Goal: Complete application form

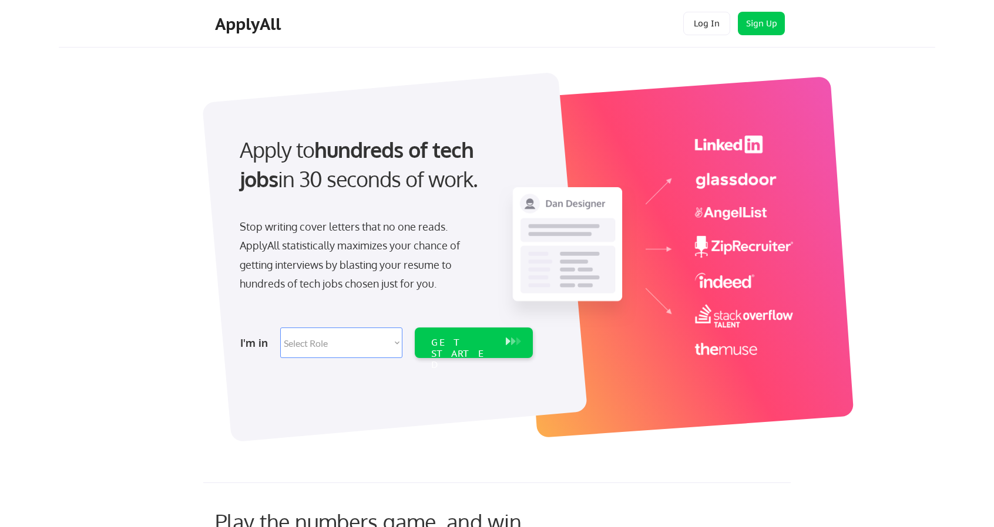
click at [901, 228] on div "Apply to hundreds of tech jobs in 30 seconds of work. Stop writing cover letter…" at bounding box center [510, 250] width 850 height 389
click at [329, 344] on select "Select Role Software Engineering Product Management Customer Success Sales UI/U…" at bounding box center [341, 343] width 122 height 31
select select ""tech_finance_biz_ops_cos""
click at [280, 328] on select "Select Role Software Engineering Product Management Customer Success Sales UI/U…" at bounding box center [341, 343] width 122 height 31
select select ""tech_finance_biz_ops_cos""
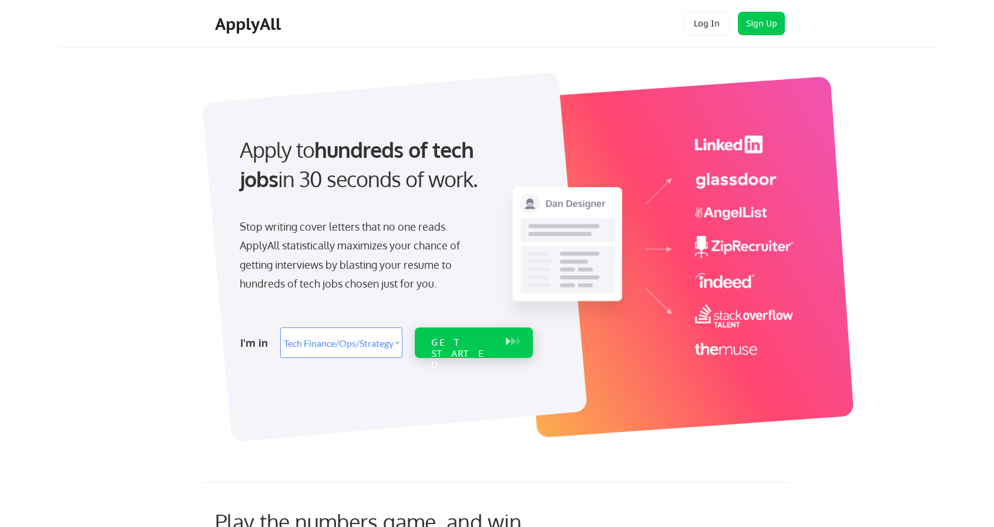
click at [477, 341] on div "GET STARTED" at bounding box center [462, 354] width 63 height 34
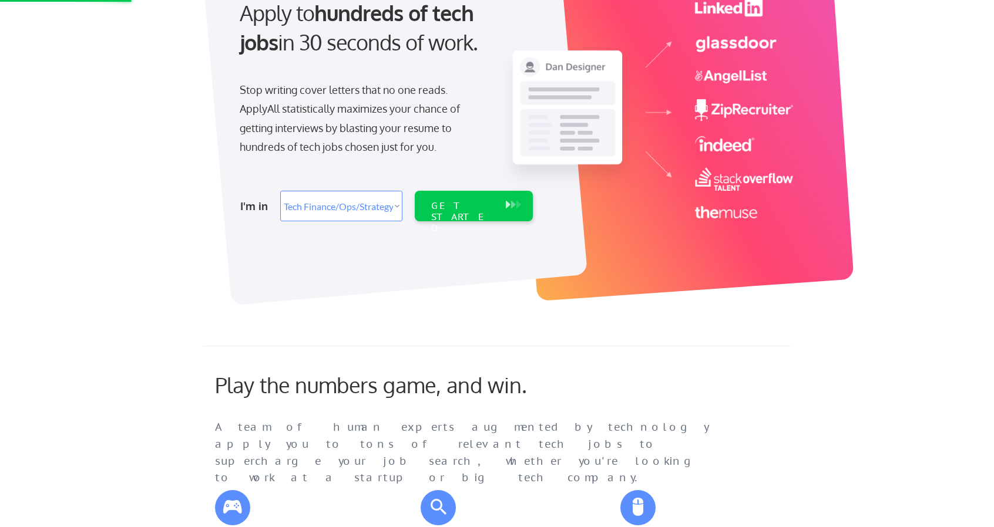
scroll to position [117, 0]
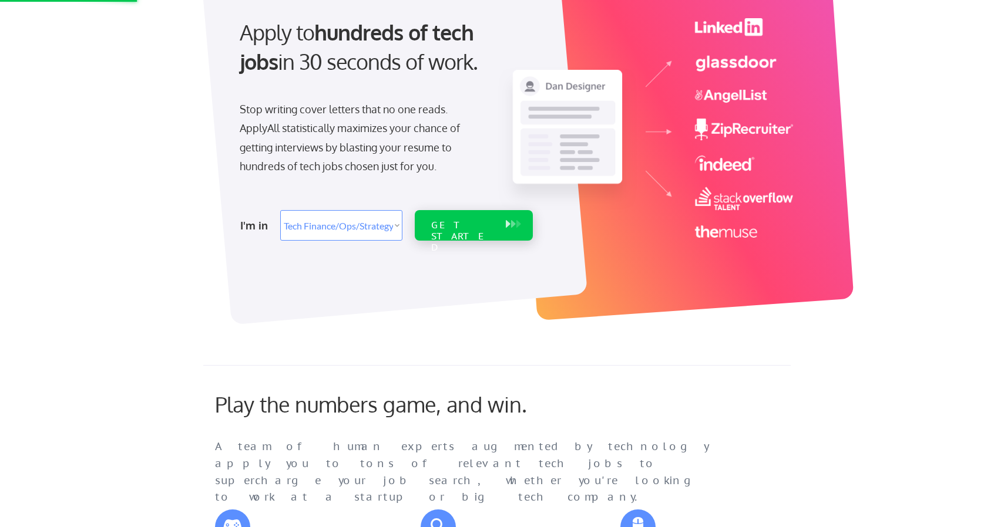
click at [466, 226] on div "GET STARTED" at bounding box center [462, 237] width 63 height 34
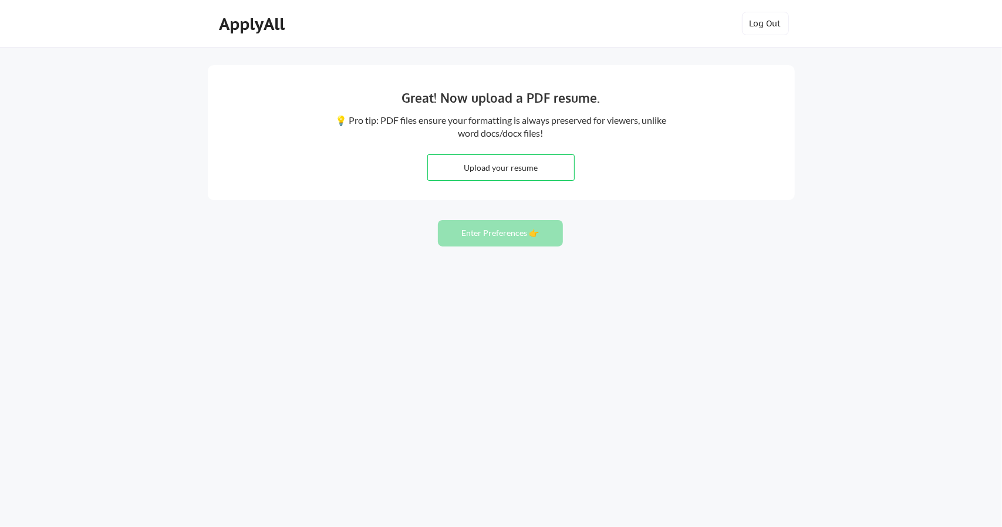
click at [514, 169] on input "file" at bounding box center [501, 167] width 146 height 25
type input "C:\fakepath\RB@Resume2025.docx"
click at [507, 241] on button "Enter Preferences 👉" at bounding box center [500, 233] width 125 height 26
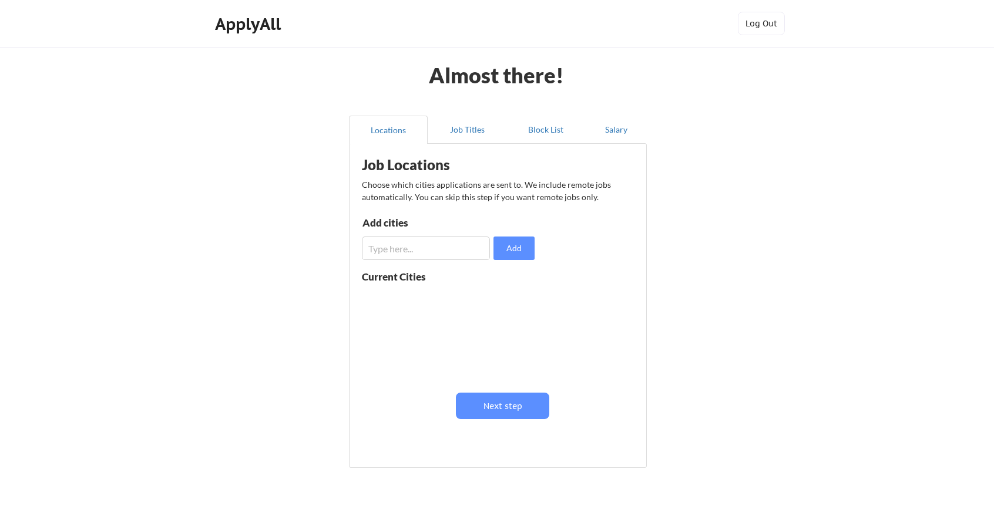
click at [433, 251] on input "input" at bounding box center [426, 248] width 128 height 23
type input "[GEOGRAPHIC_DATA]"
click at [518, 253] on button "Add" at bounding box center [513, 248] width 41 height 23
click at [385, 249] on input "input" at bounding box center [426, 248] width 128 height 23
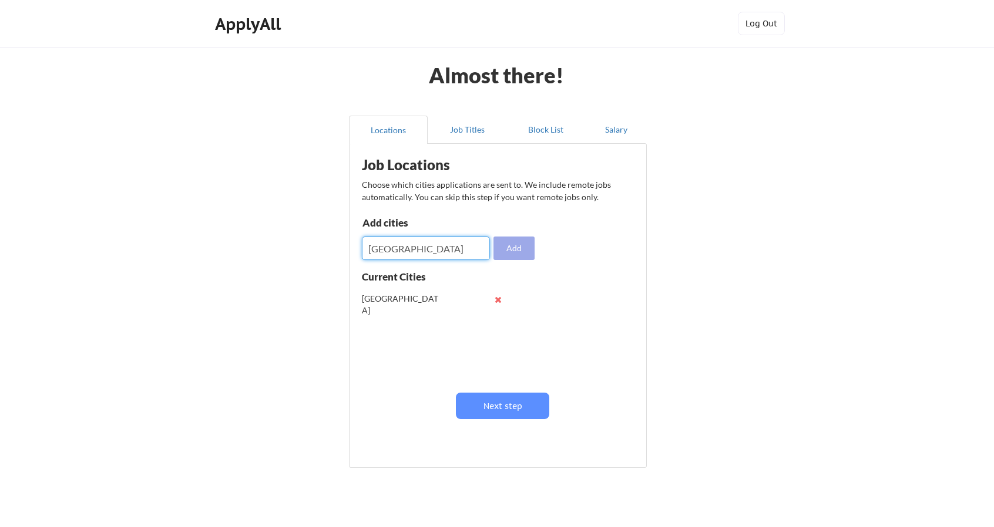
type input "[GEOGRAPHIC_DATA]"
click at [516, 253] on button "Add" at bounding box center [513, 248] width 41 height 23
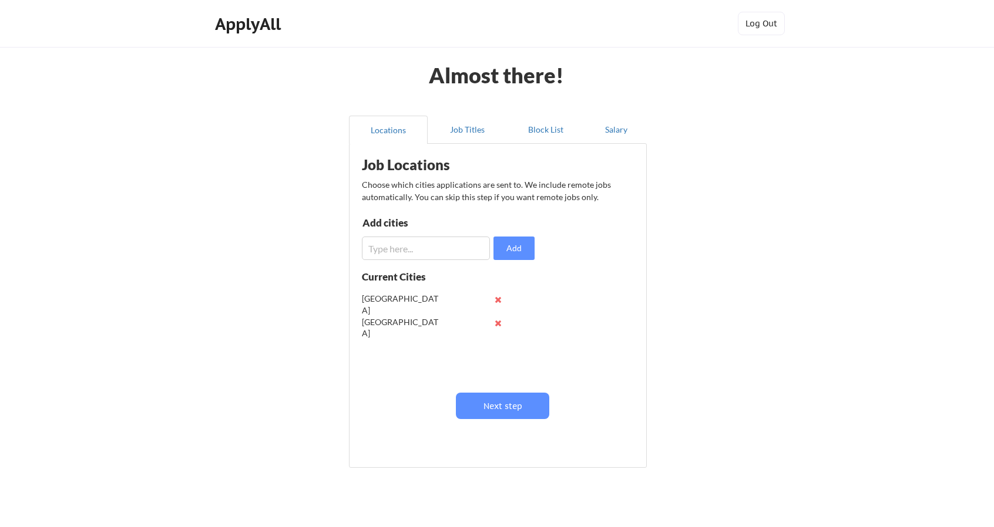
click at [440, 240] on input "input" at bounding box center [426, 248] width 128 height 23
type input "Brampton"
click at [506, 243] on button "Add" at bounding box center [513, 248] width 41 height 23
click at [438, 250] on input "input" at bounding box center [426, 248] width 128 height 23
type input "Hamilton"
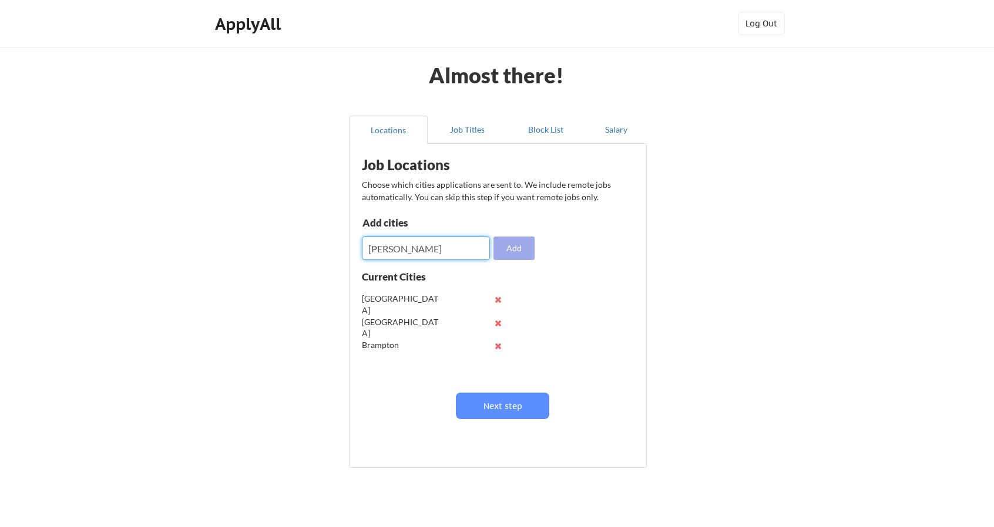
click at [517, 246] on button "Add" at bounding box center [513, 248] width 41 height 23
click at [447, 255] on input "input" at bounding box center [426, 248] width 128 height 23
type input "Guelph"
click at [516, 252] on button "Add" at bounding box center [513, 248] width 41 height 23
click at [429, 253] on input "input" at bounding box center [426, 248] width 128 height 23
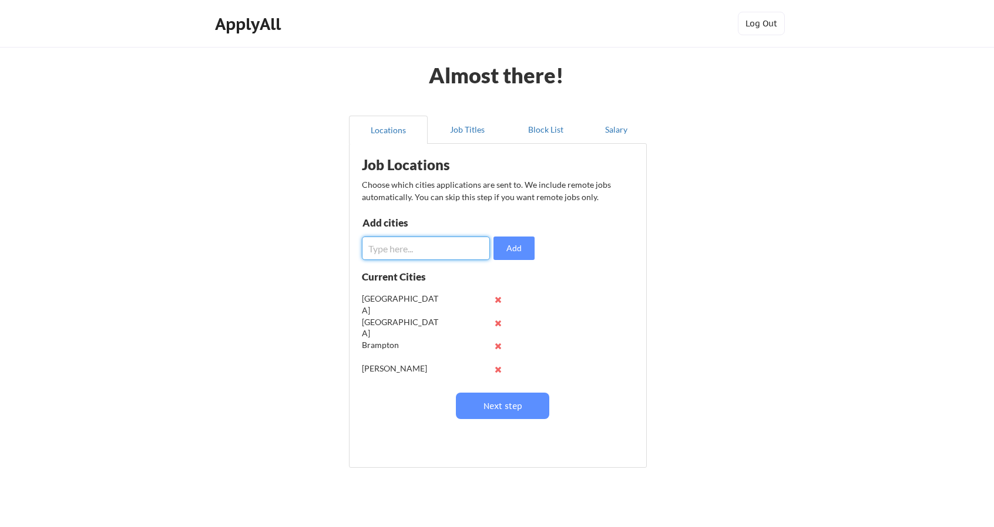
click at [429, 253] on input "input" at bounding box center [426, 248] width 128 height 23
click at [423, 248] on input "input" at bounding box center [426, 248] width 128 height 23
type input "Waterloo"
click at [524, 248] on button "Add" at bounding box center [513, 248] width 41 height 23
click at [422, 244] on input "input" at bounding box center [426, 248] width 128 height 23
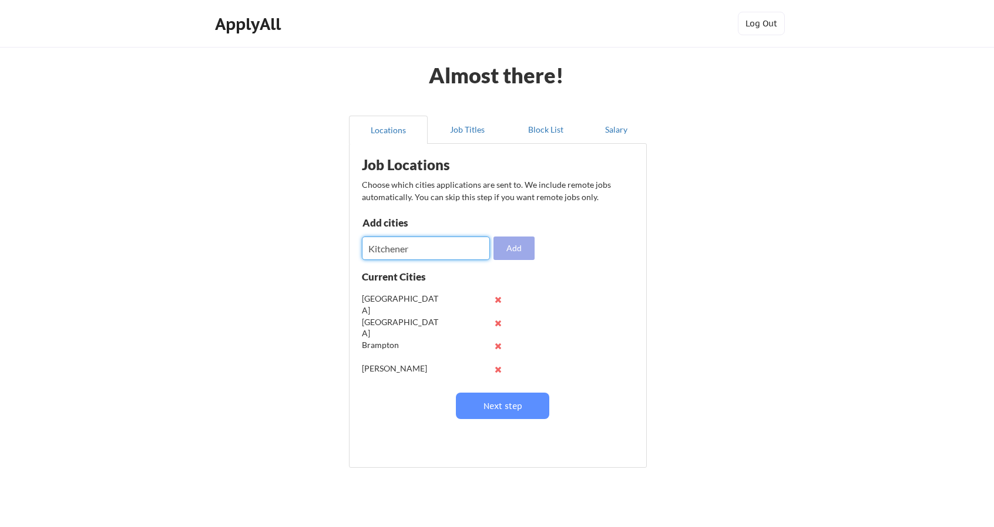
type input "Kitchener"
click at [515, 248] on button "Add" at bounding box center [513, 248] width 41 height 23
click at [410, 251] on input "input" at bounding box center [426, 248] width 128 height 23
type input "Cambridge"
click at [521, 251] on button "Add" at bounding box center [513, 248] width 41 height 23
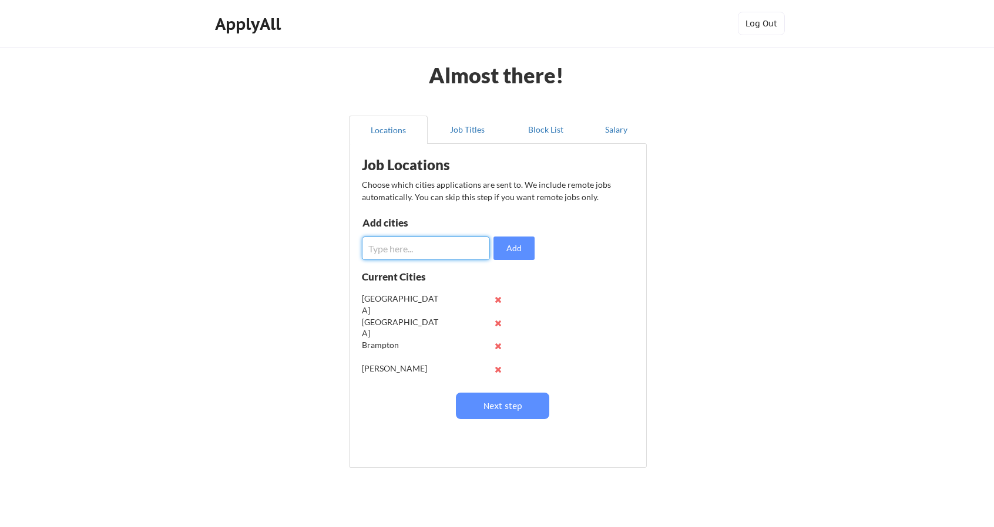
click at [442, 251] on input "input" at bounding box center [426, 248] width 128 height 23
type input "London"
click at [519, 250] on button "Add" at bounding box center [513, 248] width 41 height 23
click at [428, 247] on input "input" at bounding box center [426, 248] width 128 height 23
click at [408, 253] on input "input" at bounding box center [426, 248] width 128 height 23
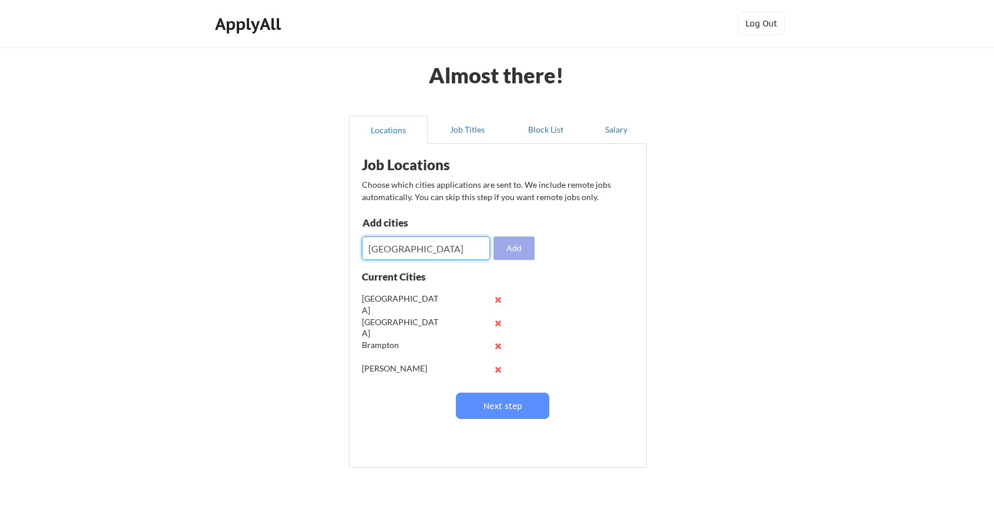
type input "Woodstock"
click at [506, 257] on button "Add" at bounding box center [513, 248] width 41 height 23
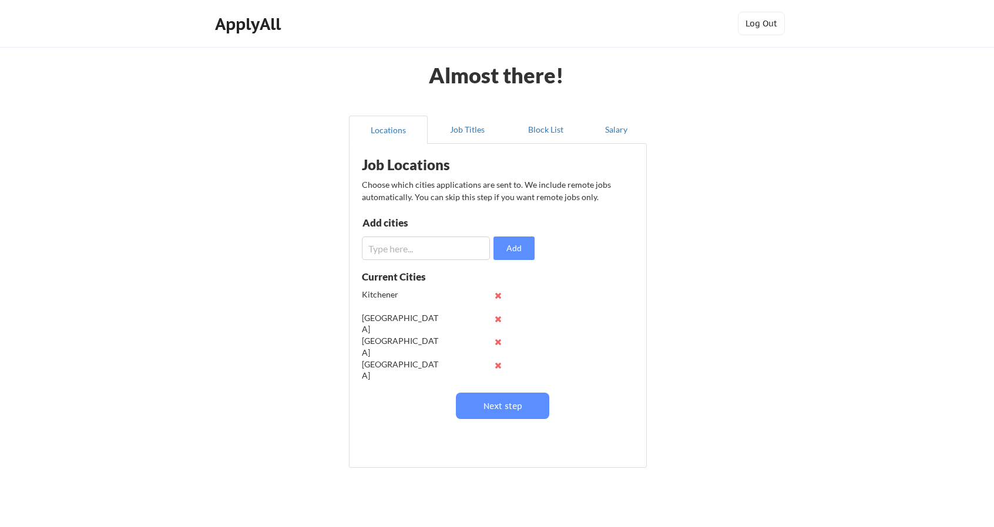
scroll to position [162, 0]
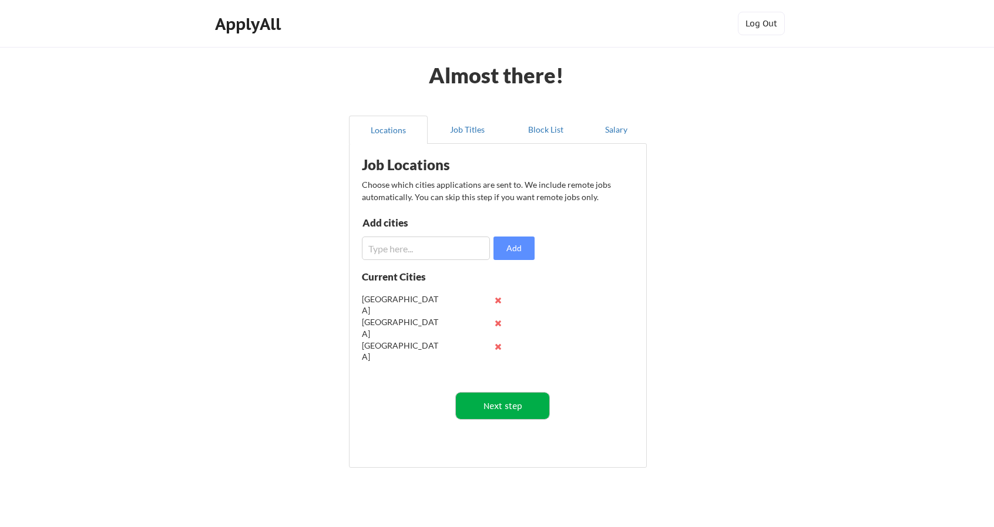
click at [524, 401] on button "Next step" at bounding box center [502, 406] width 93 height 26
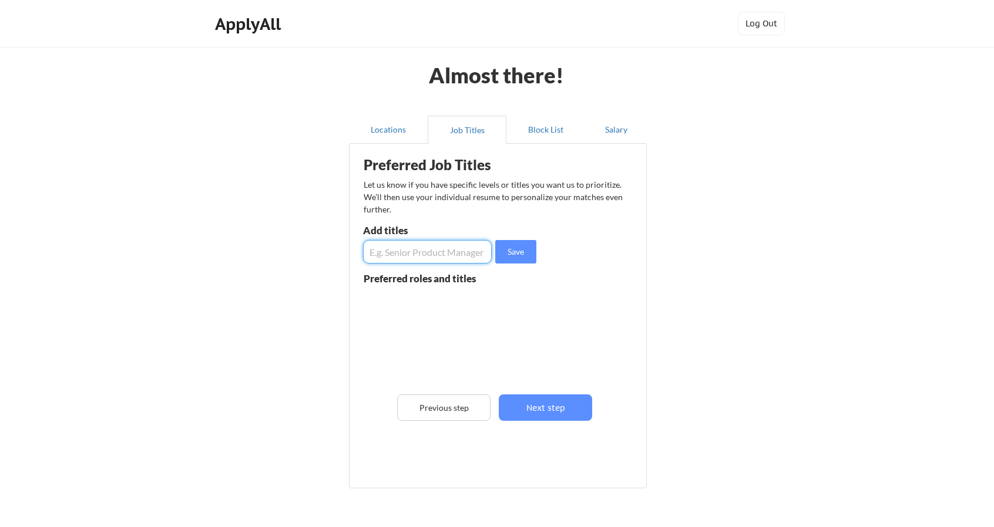
click at [442, 253] on input "input" at bounding box center [427, 251] width 129 height 23
type input "Credit Manager"
click at [506, 252] on button "Save" at bounding box center [515, 251] width 41 height 23
click at [432, 248] on input "input" at bounding box center [427, 251] width 129 height 23
type input "Director credit"
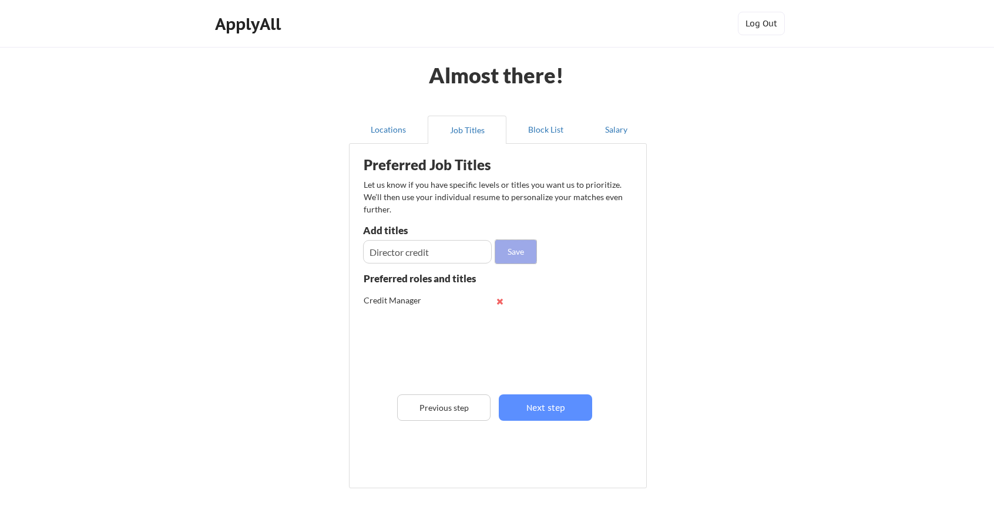
click at [516, 255] on button "Save" at bounding box center [515, 251] width 41 height 23
click at [419, 257] on input "input" at bounding box center [427, 251] width 129 height 23
type input "Credit Supervisor"
click at [524, 249] on button "Save" at bounding box center [515, 251] width 41 height 23
click at [428, 255] on input "input" at bounding box center [427, 251] width 129 height 23
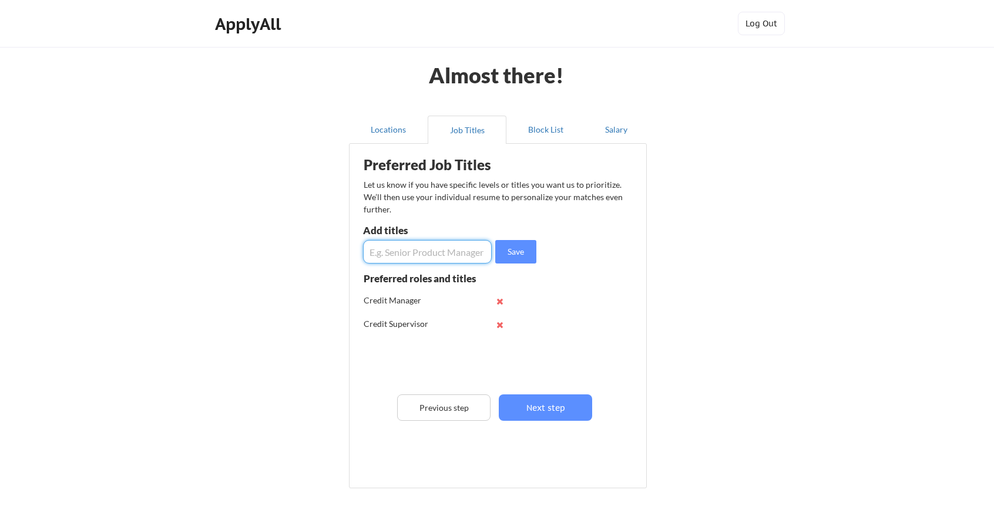
click at [439, 258] on input "input" at bounding box center [427, 251] width 129 height 23
click at [439, 253] on input "input" at bounding box center [427, 251] width 129 height 23
type input "Accounts receivable Manager"
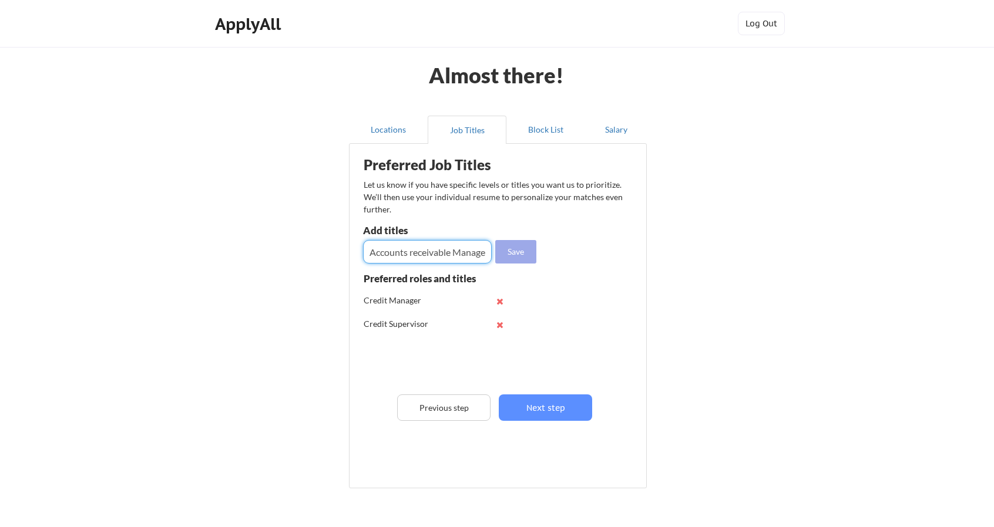
click at [508, 254] on button "Save" at bounding box center [515, 251] width 41 height 23
click at [440, 248] on input "input" at bounding box center [427, 251] width 129 height 23
type input "D"
type input "Credit director"
click at [511, 251] on button "Save" at bounding box center [515, 251] width 41 height 23
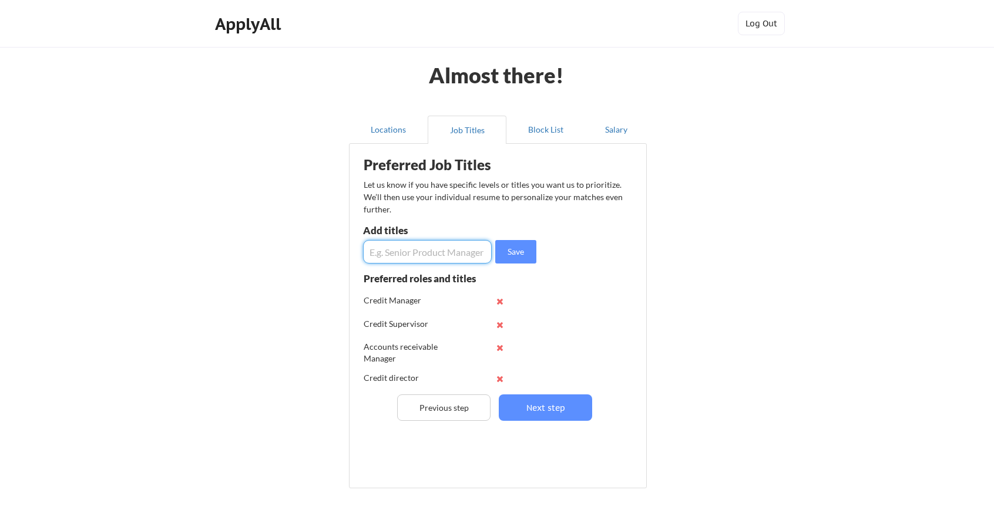
click at [417, 251] on input "input" at bounding box center [427, 251] width 129 height 23
type input "Accounts receivable director"
click at [512, 254] on button "Save" at bounding box center [515, 251] width 41 height 23
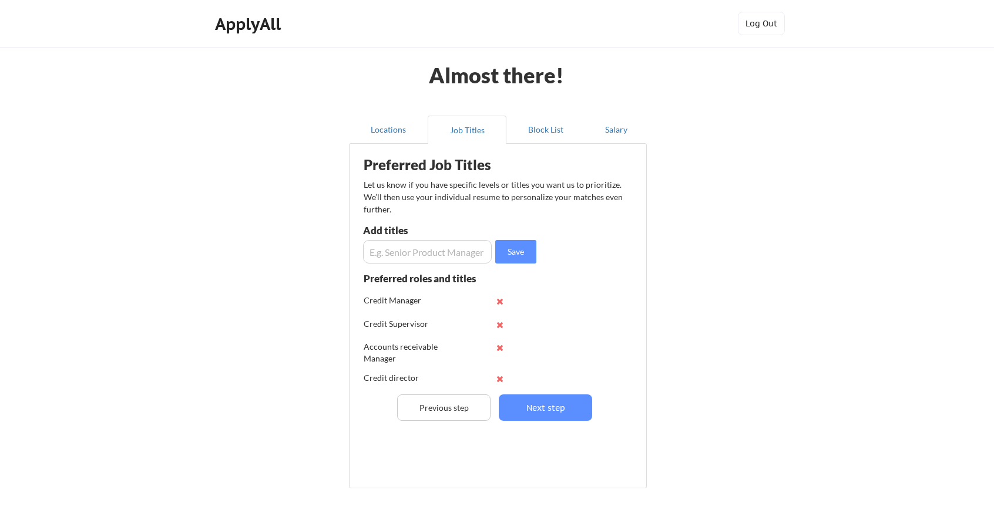
click at [436, 250] on input "input" at bounding box center [427, 251] width 129 height 23
type input "Accounts receivable supervisor"
click at [530, 257] on button "Save" at bounding box center [515, 251] width 41 height 23
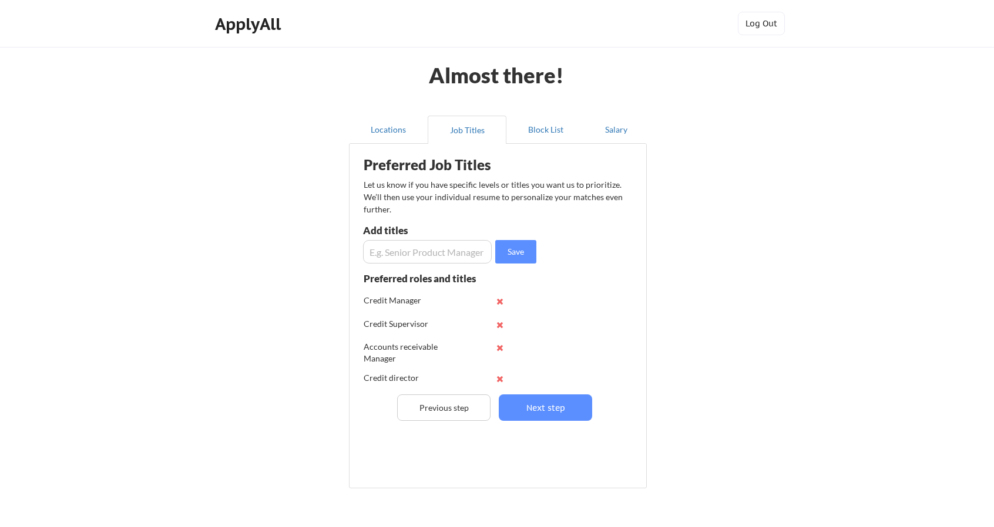
click at [447, 258] on input "input" at bounding box center [427, 251] width 129 height 23
type input "Billing Manager"
click at [521, 247] on button "Save" at bounding box center [515, 251] width 41 height 23
click at [425, 254] on input "input" at bounding box center [427, 251] width 129 height 23
type input "Billing director"
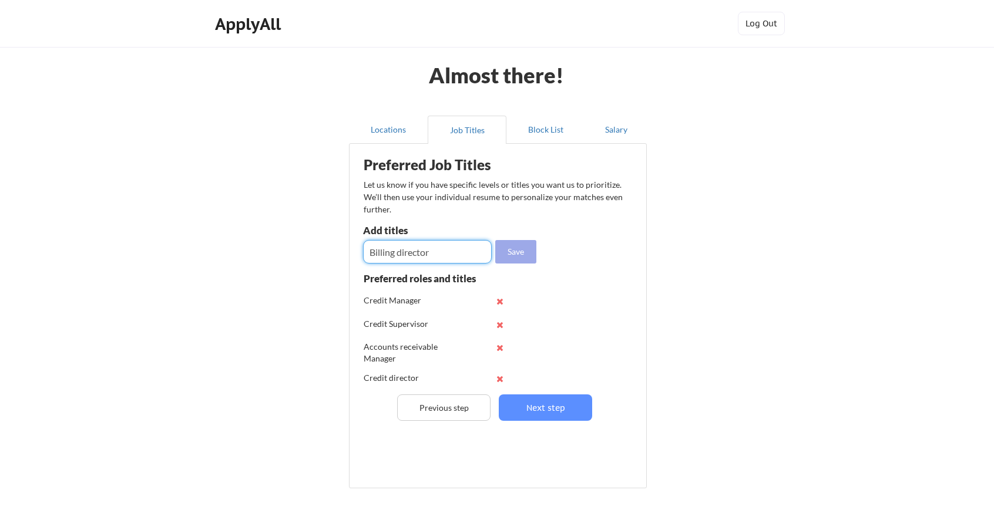
click at [528, 251] on button "Save" at bounding box center [515, 251] width 41 height 23
click at [429, 257] on input "input" at bounding box center [427, 251] width 129 height 23
type input "Billing supervisor"
click at [512, 245] on button "Save" at bounding box center [515, 251] width 41 height 23
click at [418, 250] on input "input" at bounding box center [427, 251] width 129 height 23
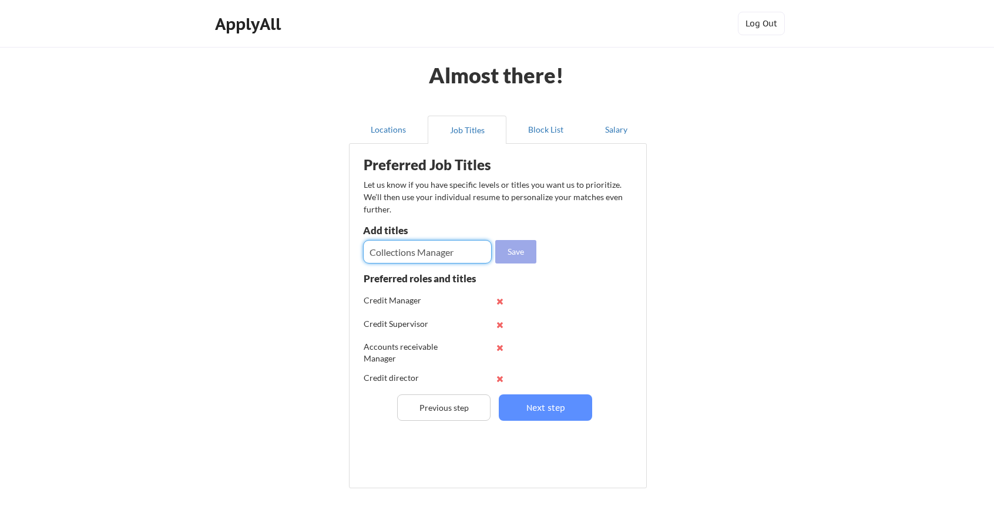
type input "Collections Manager"
click at [520, 250] on button "Save" at bounding box center [515, 251] width 41 height 23
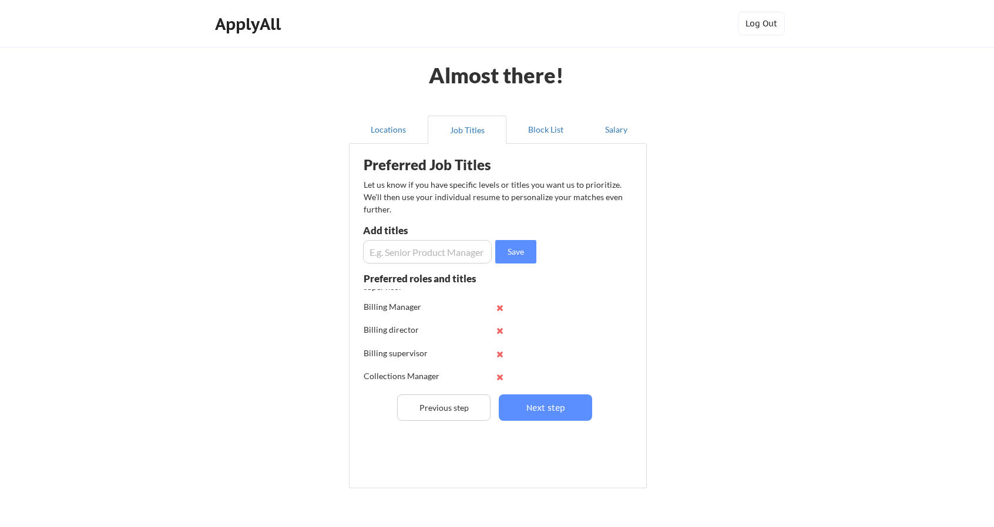
scroll to position [162, 0]
click at [425, 246] on input "input" at bounding box center [427, 251] width 129 height 23
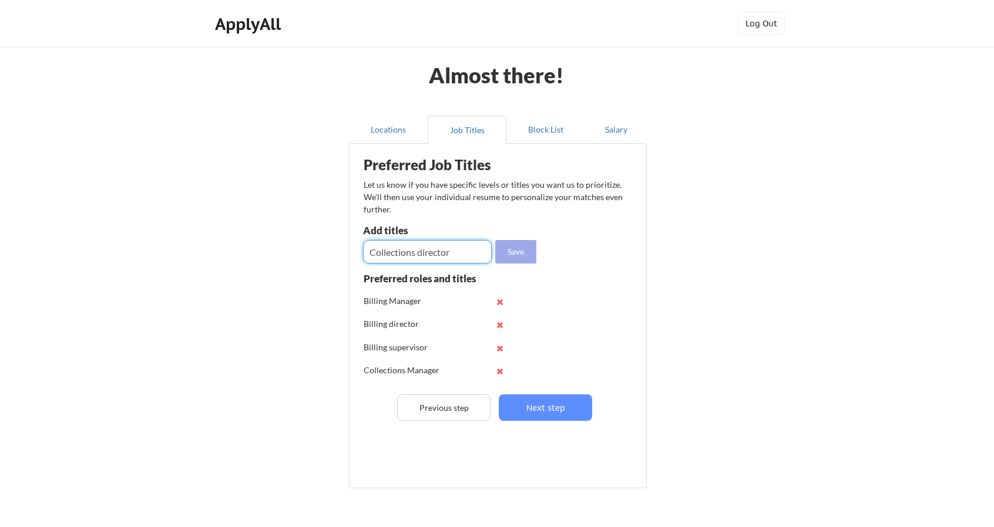
type input "Collections director"
click at [522, 249] on button "Save" at bounding box center [515, 251] width 41 height 23
click at [456, 256] on input "input" at bounding box center [427, 251] width 129 height 23
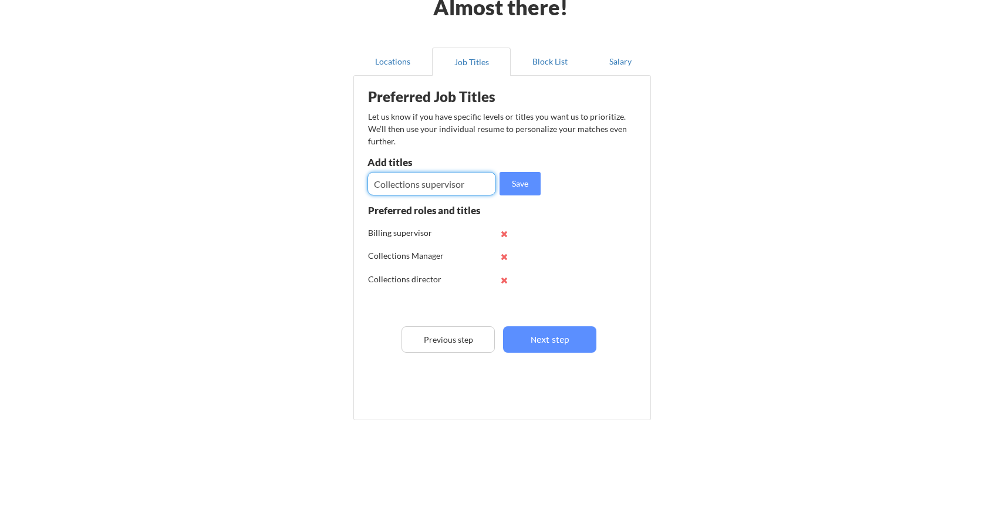
scroll to position [69, 0]
type input "Collections supervisor"
click at [524, 184] on button "Save" at bounding box center [515, 182] width 41 height 23
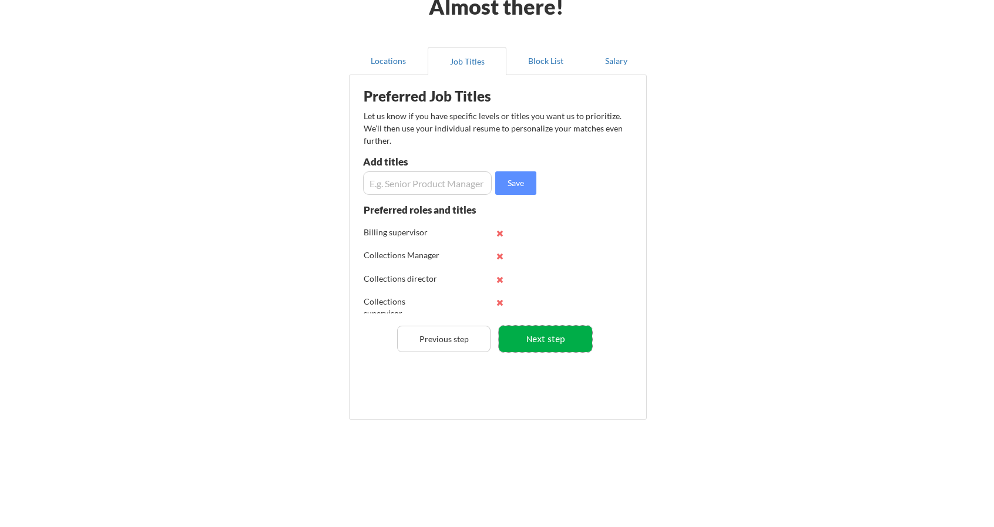
click at [544, 342] on button "Next step" at bounding box center [545, 339] width 93 height 26
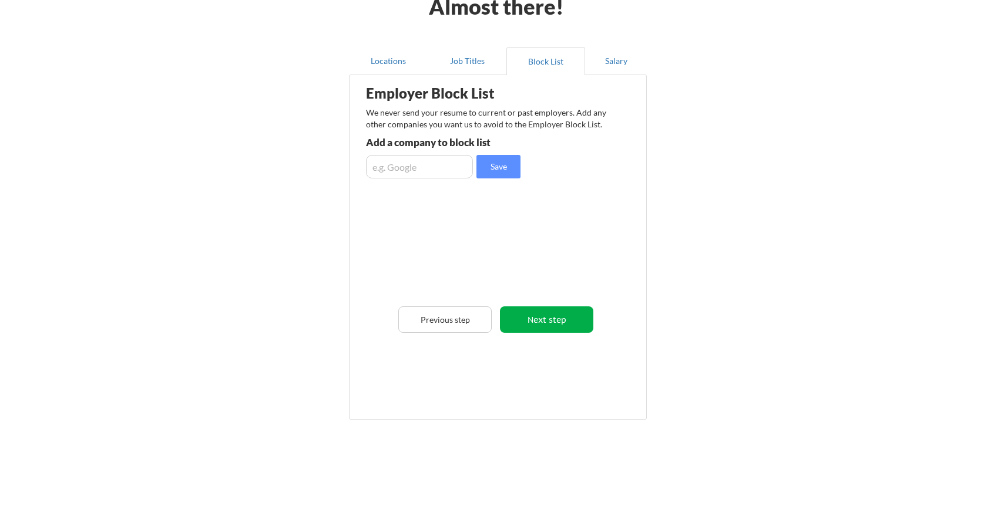
click at [556, 320] on button "Next step" at bounding box center [546, 320] width 93 height 26
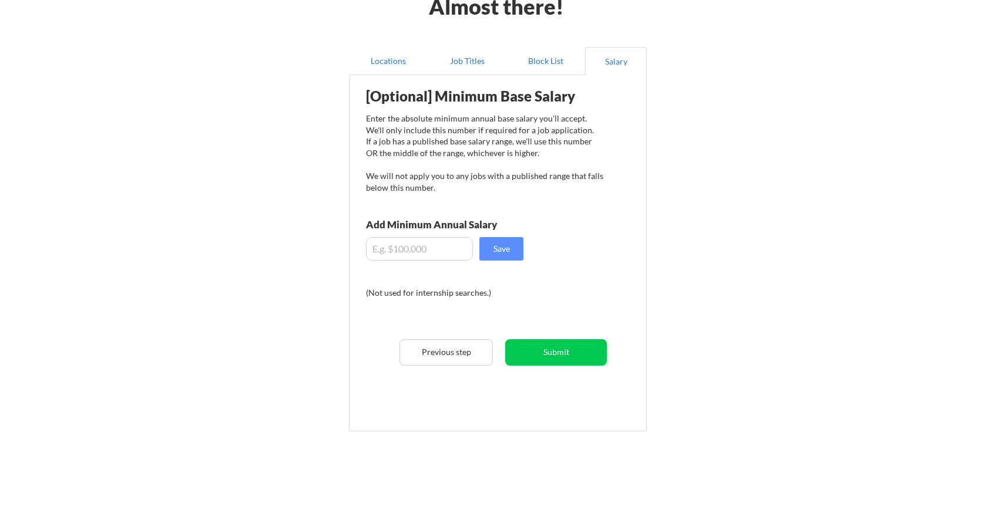
click at [438, 252] on input "input" at bounding box center [419, 248] width 107 height 23
click at [379, 250] on input "input" at bounding box center [419, 248] width 107 height 23
type input "$75,000"
click at [493, 247] on button "Save" at bounding box center [501, 248] width 44 height 23
click at [577, 349] on button "Submit" at bounding box center [556, 352] width 102 height 26
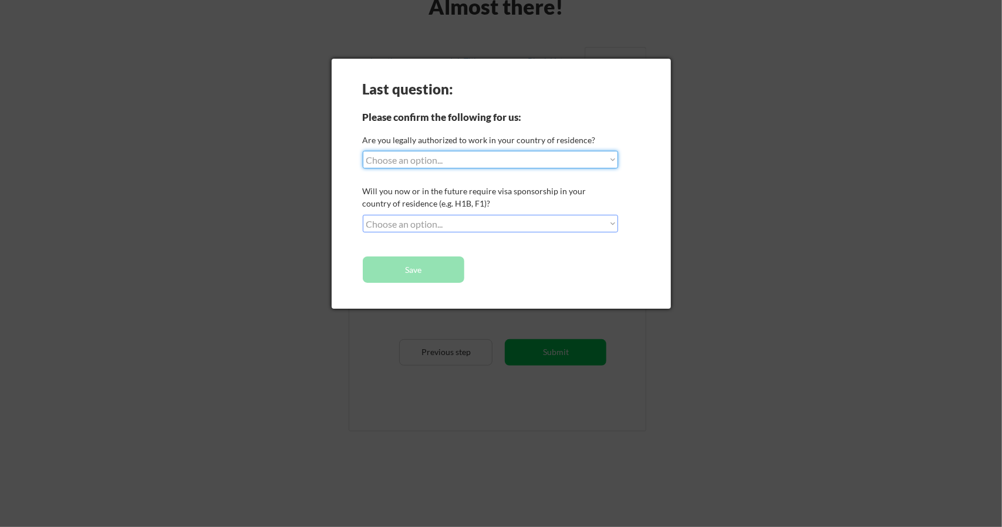
click at [605, 161] on select "Choose an option... Yes, I am a US Citizen Yes, I am a Canadian Citizen Yes, I …" at bounding box center [490, 160] width 255 height 18
select select ""yes__i_am_a_canadian_citizen""
click at [363, 151] on select "Choose an option... Yes, I am a US Citizen Yes, I am a Canadian Citizen Yes, I …" at bounding box center [490, 160] width 255 height 18
click at [534, 221] on select "Choose an option... No, I will not need sponsorship Yes, I will need sponsorship" at bounding box center [490, 224] width 255 height 18
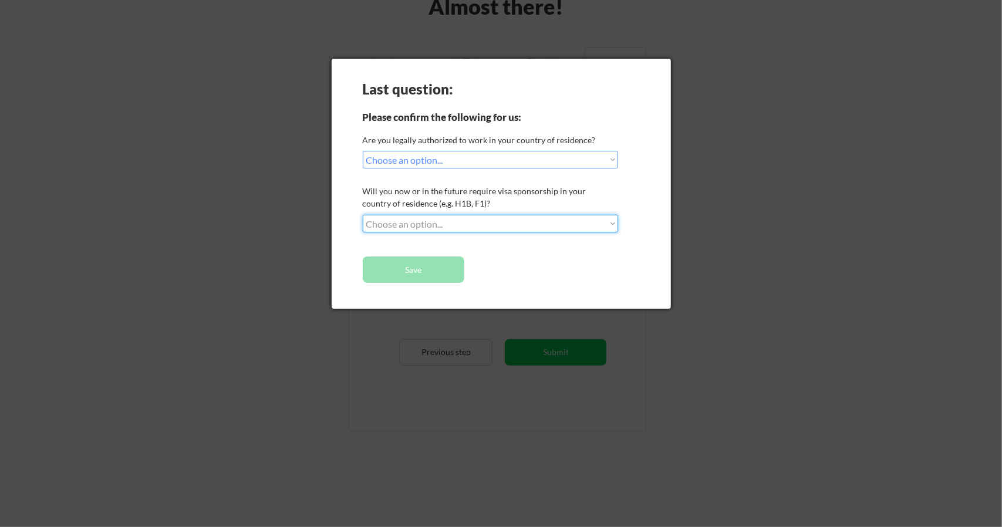
select select ""no__i_will_not_need_sponsorship""
click at [363, 215] on select "Choose an option... No, I will not need sponsorship Yes, I will need sponsorship" at bounding box center [490, 224] width 255 height 18
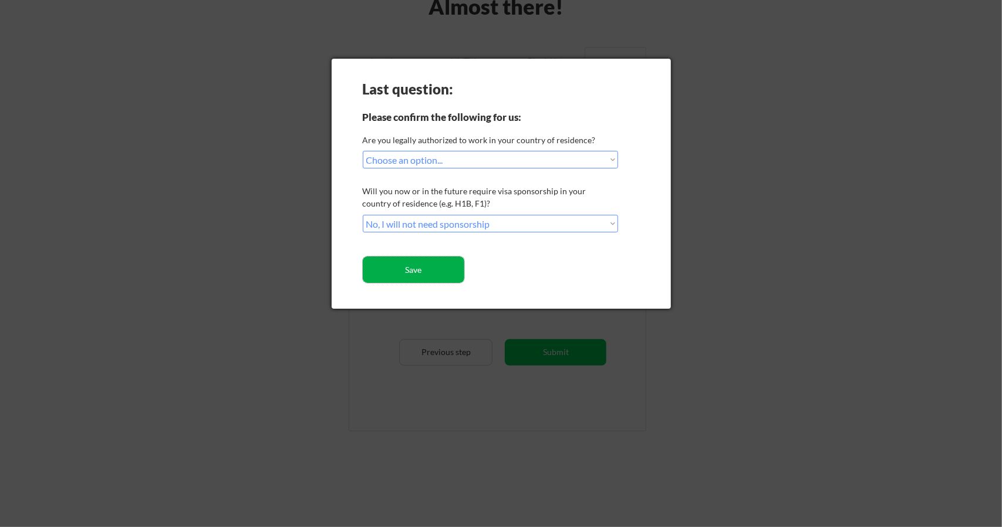
click at [451, 270] on button "Save" at bounding box center [414, 270] width 102 height 26
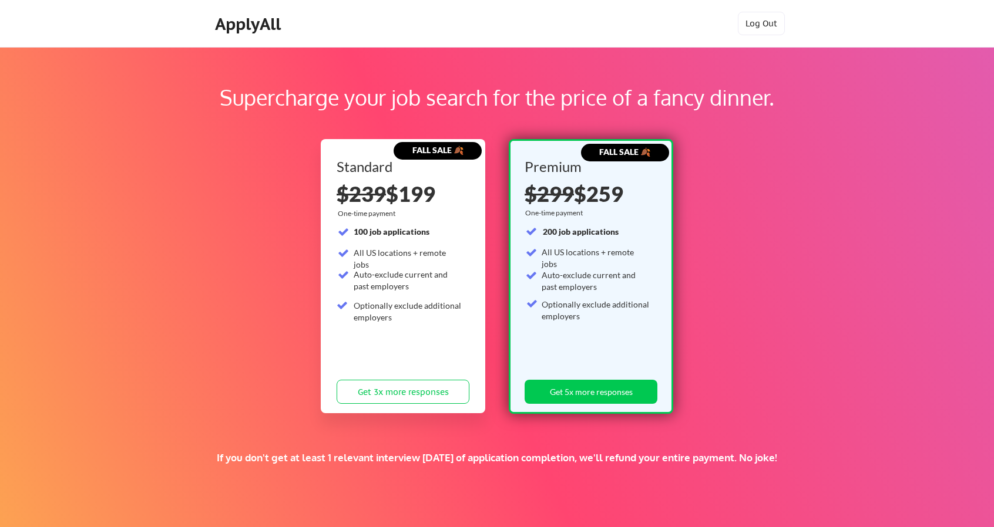
drag, startPoint x: 683, startPoint y: 514, endPoint x: 611, endPoint y: 510, distance: 72.3
click at [611, 510] on div "Supercharge your job search for the price of a fancy dinner. FALL SALE 🍂 Standa…" at bounding box center [497, 368] width 994 height 642
